Goal: Entertainment & Leisure: Consume media (video, audio)

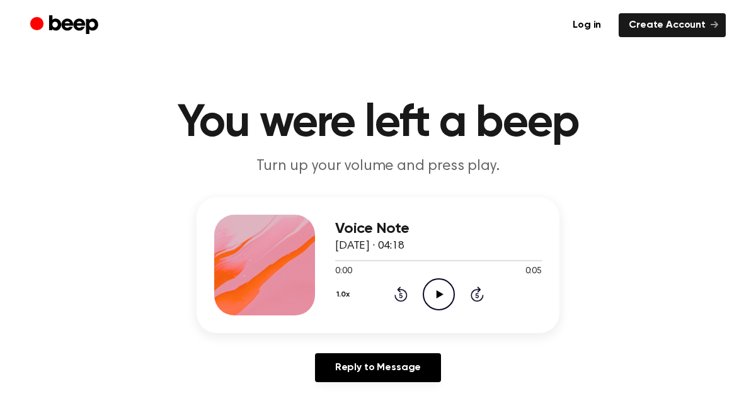
click at [446, 292] on icon "Play Audio" at bounding box center [439, 294] width 32 height 32
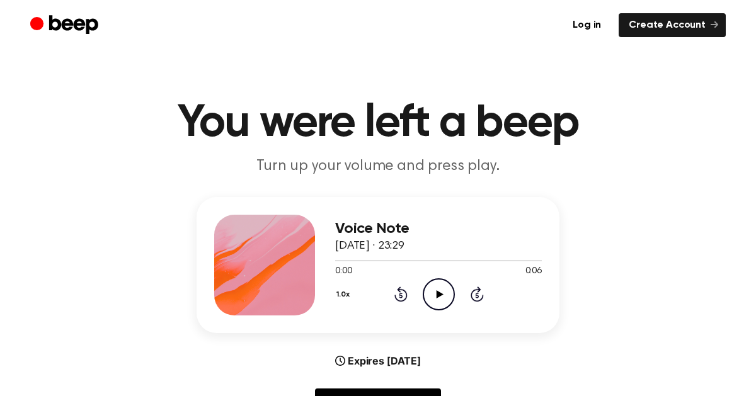
click at [431, 291] on icon "Play Audio" at bounding box center [439, 294] width 32 height 32
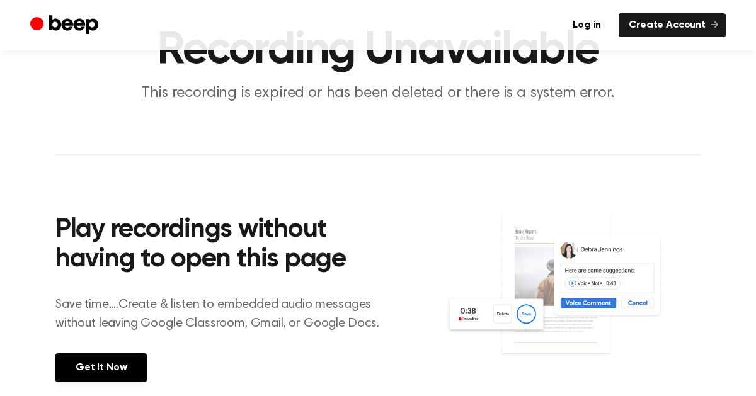
scroll to position [75, 0]
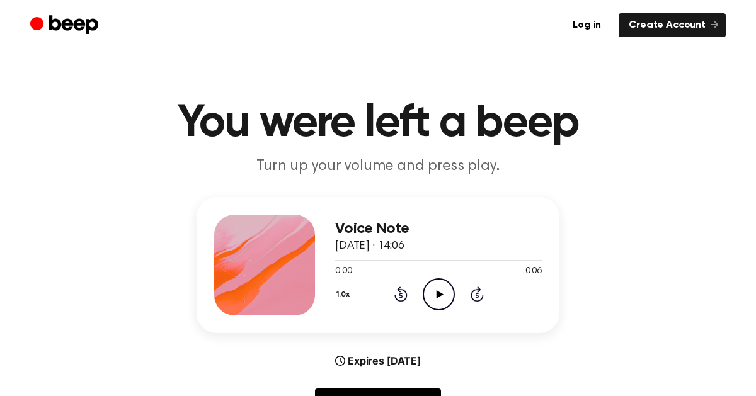
click at [433, 292] on icon "Play Audio" at bounding box center [439, 294] width 32 height 32
